Goal: Check status: Check status

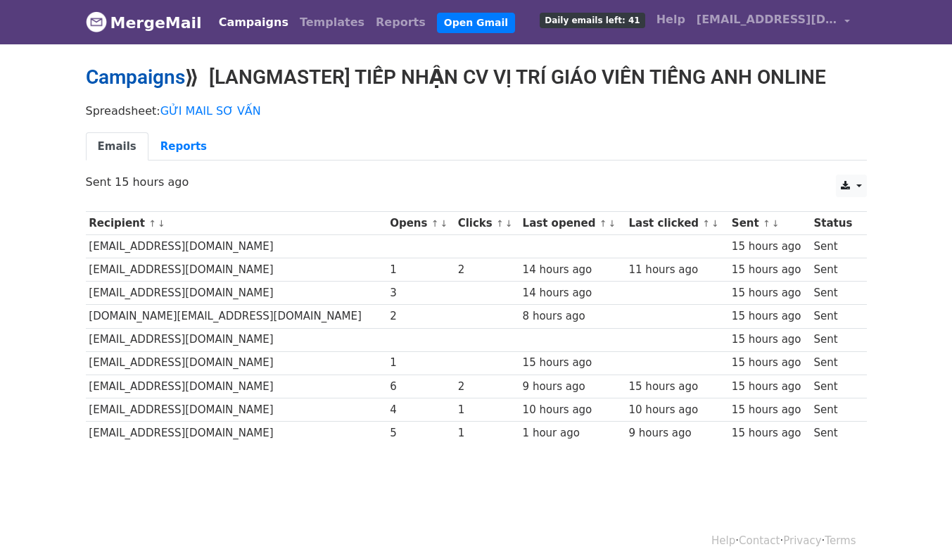
click at [166, 75] on link "Campaigns" at bounding box center [135, 76] width 99 height 23
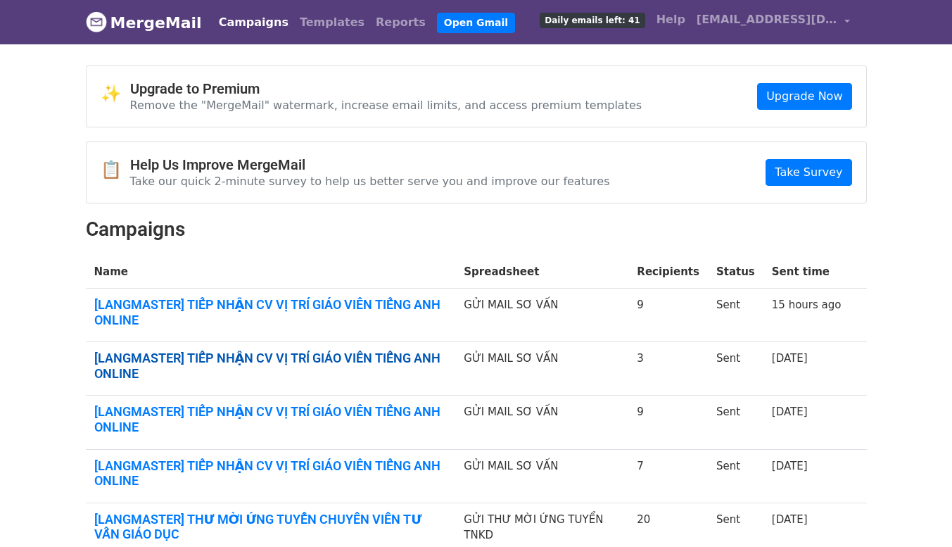
click at [363, 361] on link "[LANGMASTER] TIẾP NHẬN CV VỊ TRÍ GIÁO VIÊN TIẾNG ANH ONLINE" at bounding box center [270, 365] width 353 height 30
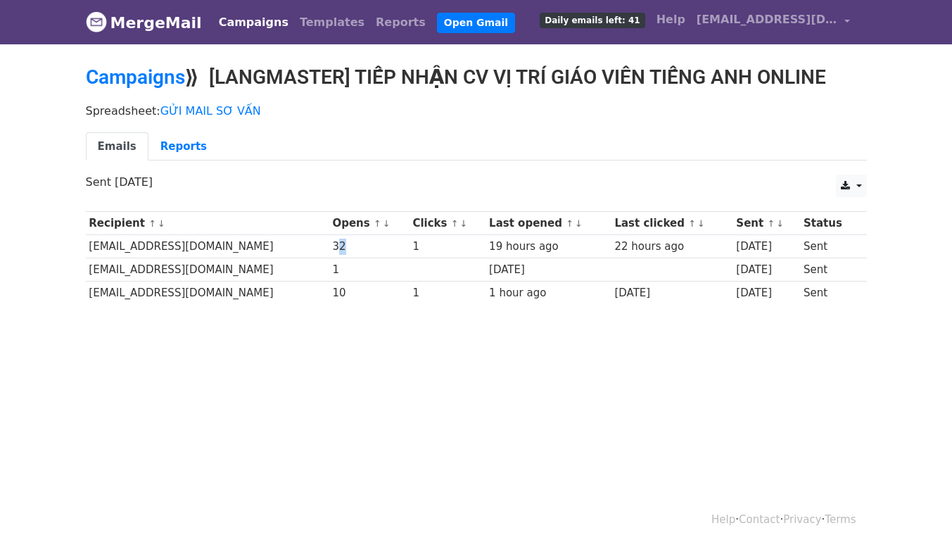
drag, startPoint x: 369, startPoint y: 241, endPoint x: 351, endPoint y: 244, distance: 17.8
click at [351, 244] on div "32" at bounding box center [368, 247] width 73 height 16
click at [380, 249] on div "32" at bounding box center [368, 247] width 73 height 16
drag, startPoint x: 370, startPoint y: 247, endPoint x: 342, endPoint y: 241, distance: 28.7
click at [342, 241] on tr "[EMAIL_ADDRESS][DOMAIN_NAME] 32 1 19 hours ago 22 hours ago [DATE] Sent" at bounding box center [476, 246] width 781 height 23
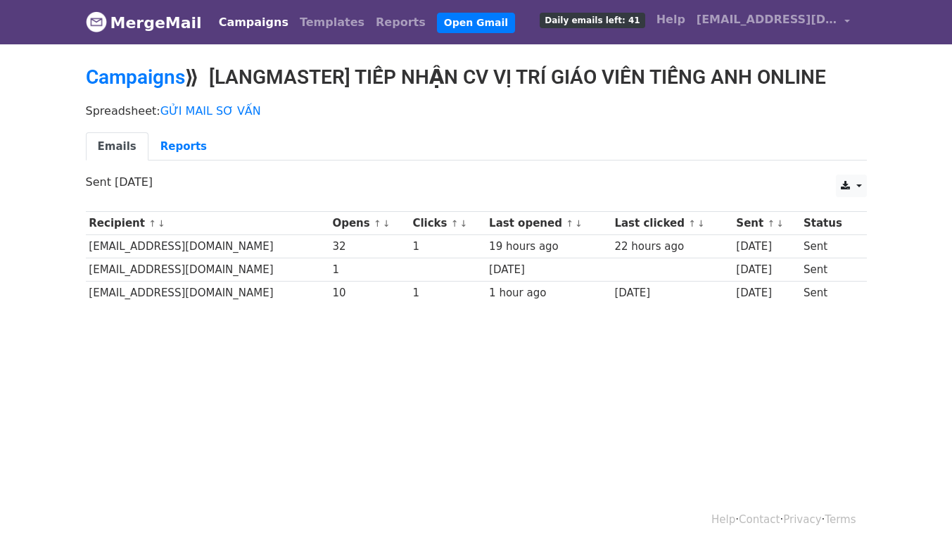
click at [381, 324] on body "MergeMail Campaigns Templates Reports Open Gmail Daily emails left: 41 Help [EM…" at bounding box center [476, 186] width 952 height 372
click at [250, 22] on link "Campaigns" at bounding box center [253, 22] width 81 height 28
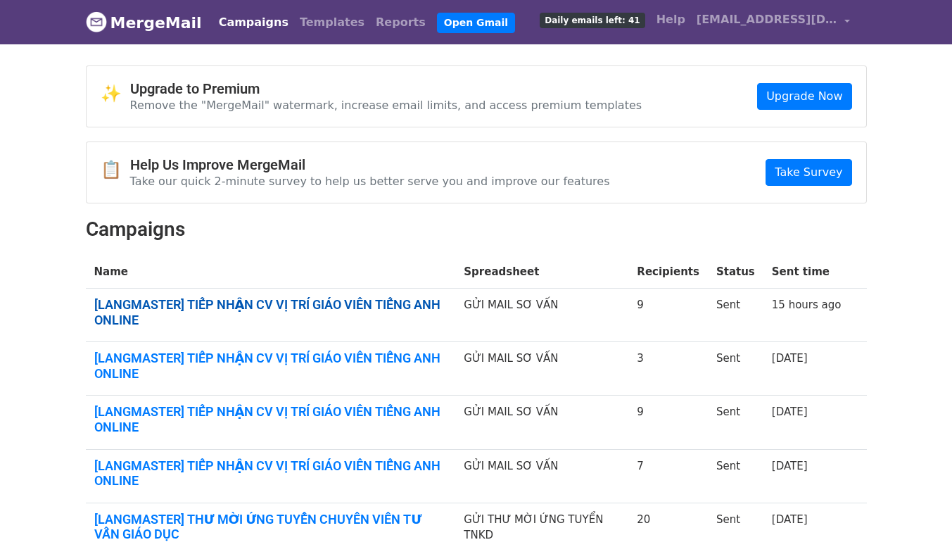
click at [395, 299] on link "[LANGMASTER] TIẾP NHẬN CV VỊ TRÍ GIÁO VIÊN TIẾNG ANH ONLINE" at bounding box center [270, 312] width 353 height 30
